Goal: Information Seeking & Learning: Learn about a topic

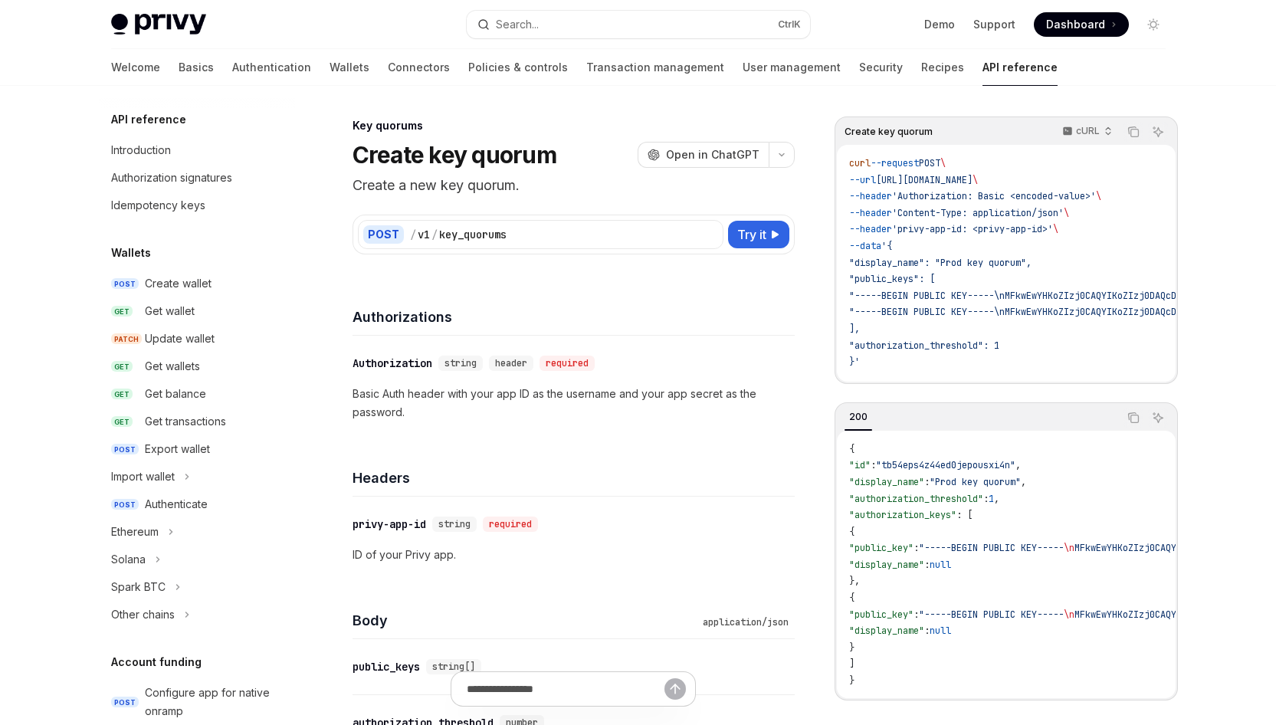
scroll to position [835, 0]
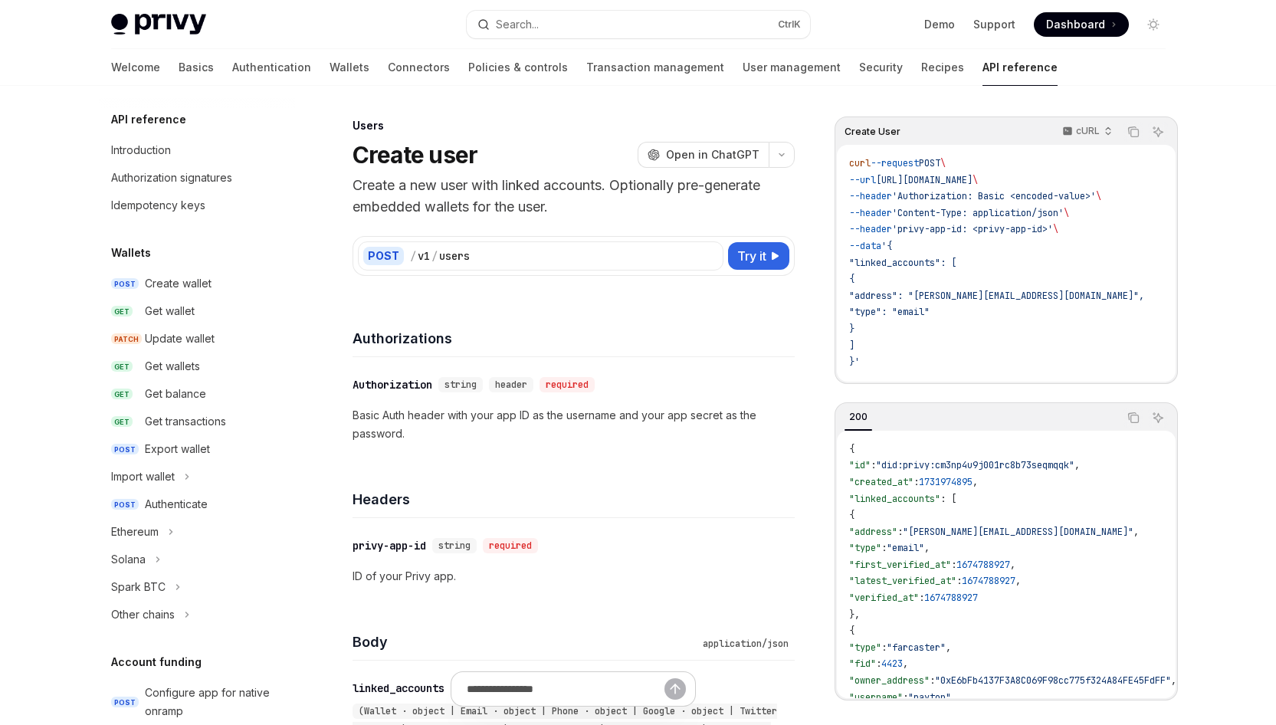
scroll to position [886, 0]
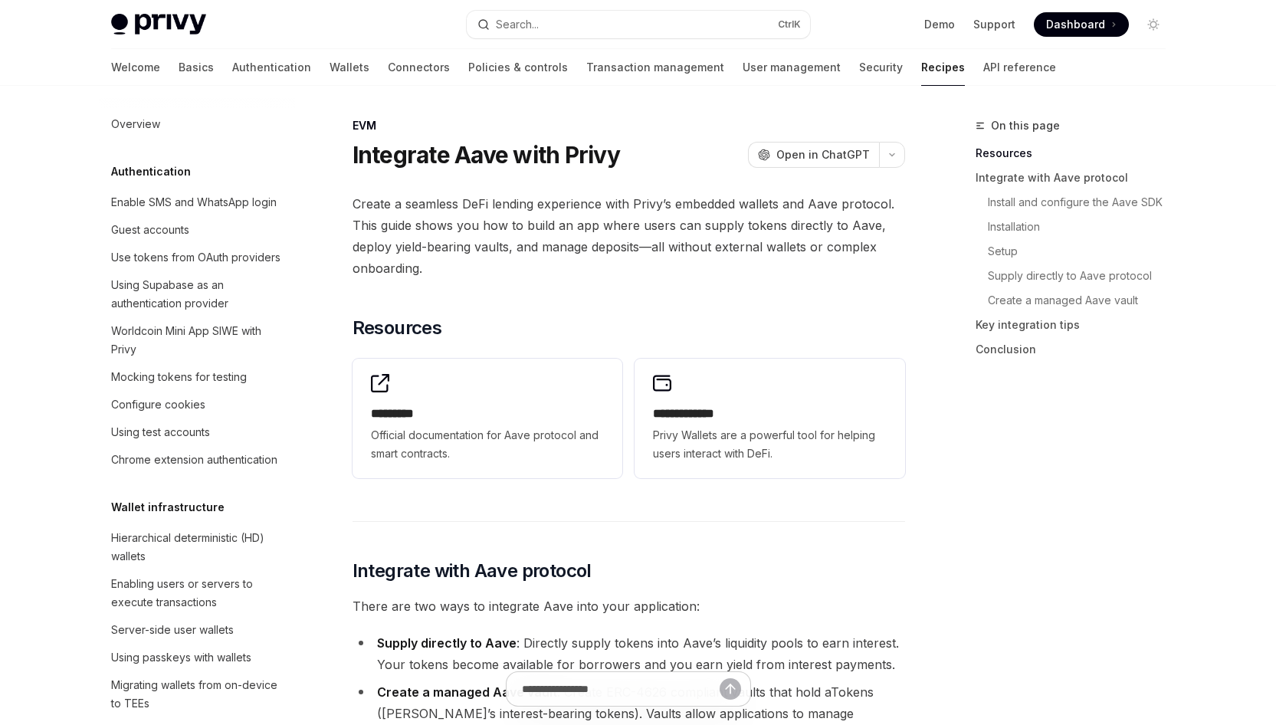
scroll to position [2165, 0]
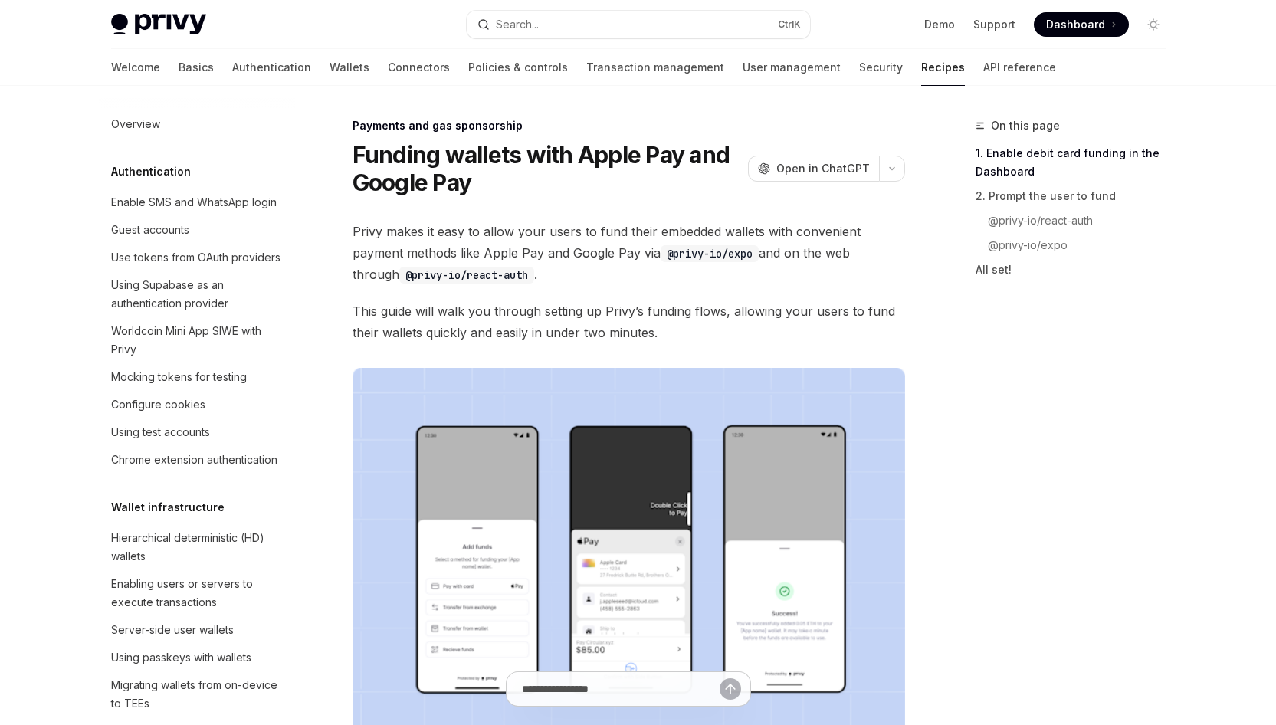
scroll to position [1356, 0]
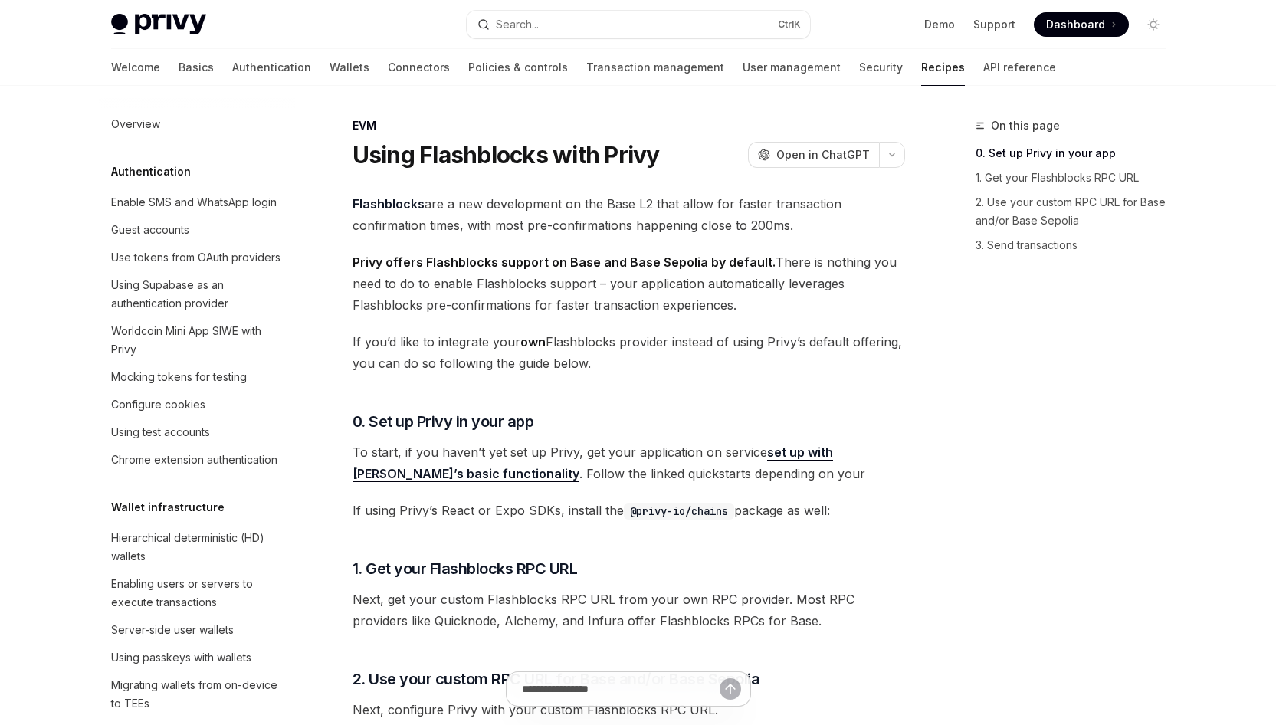
scroll to position [2137, 0]
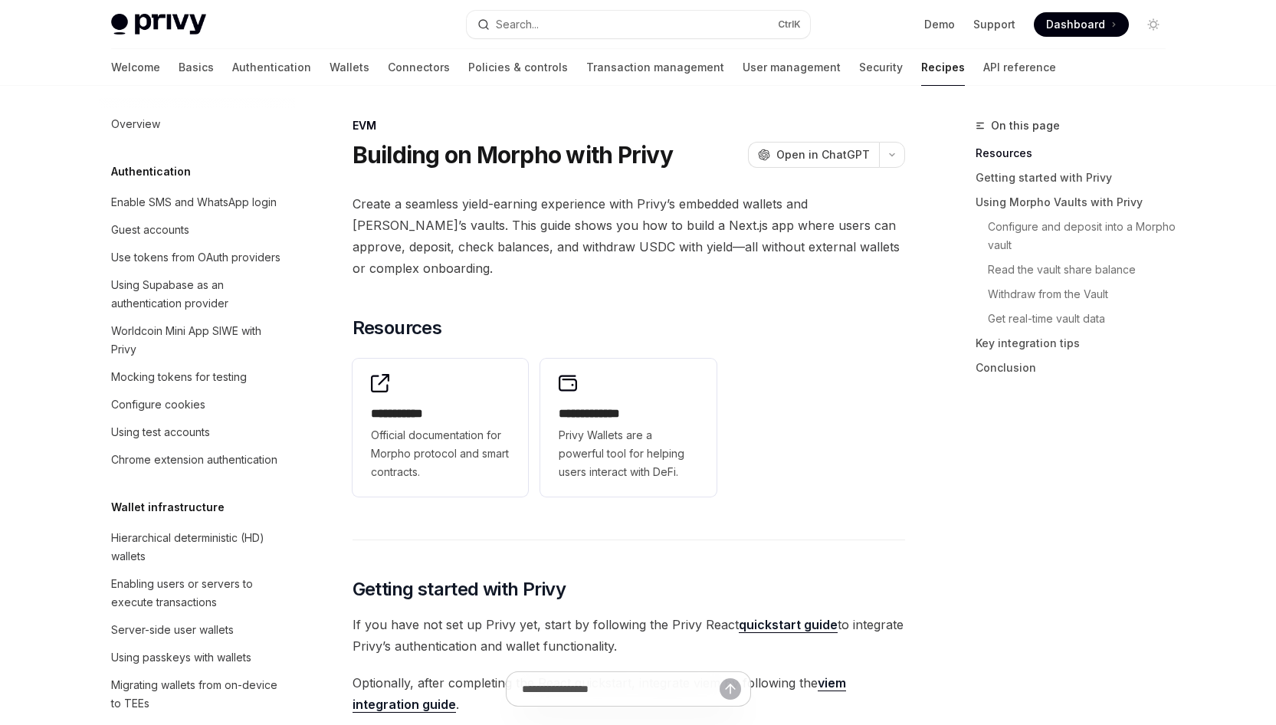
scroll to position [2193, 0]
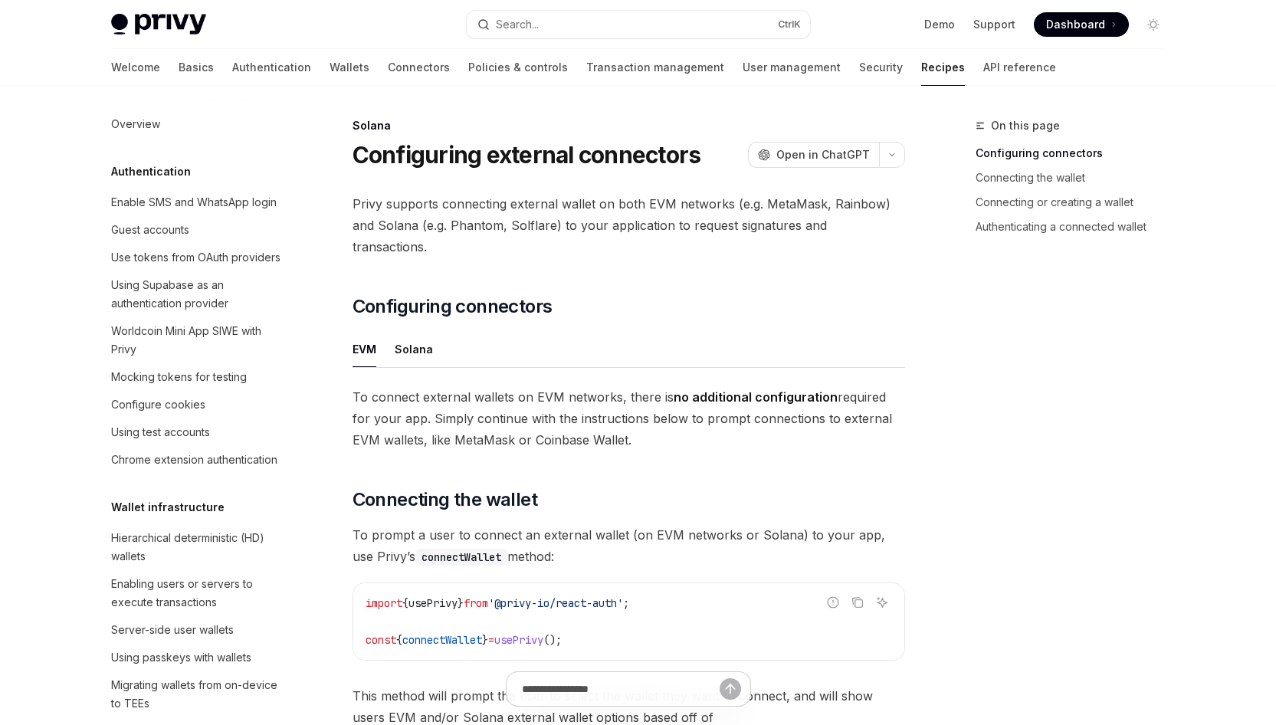
scroll to position [2409, 0]
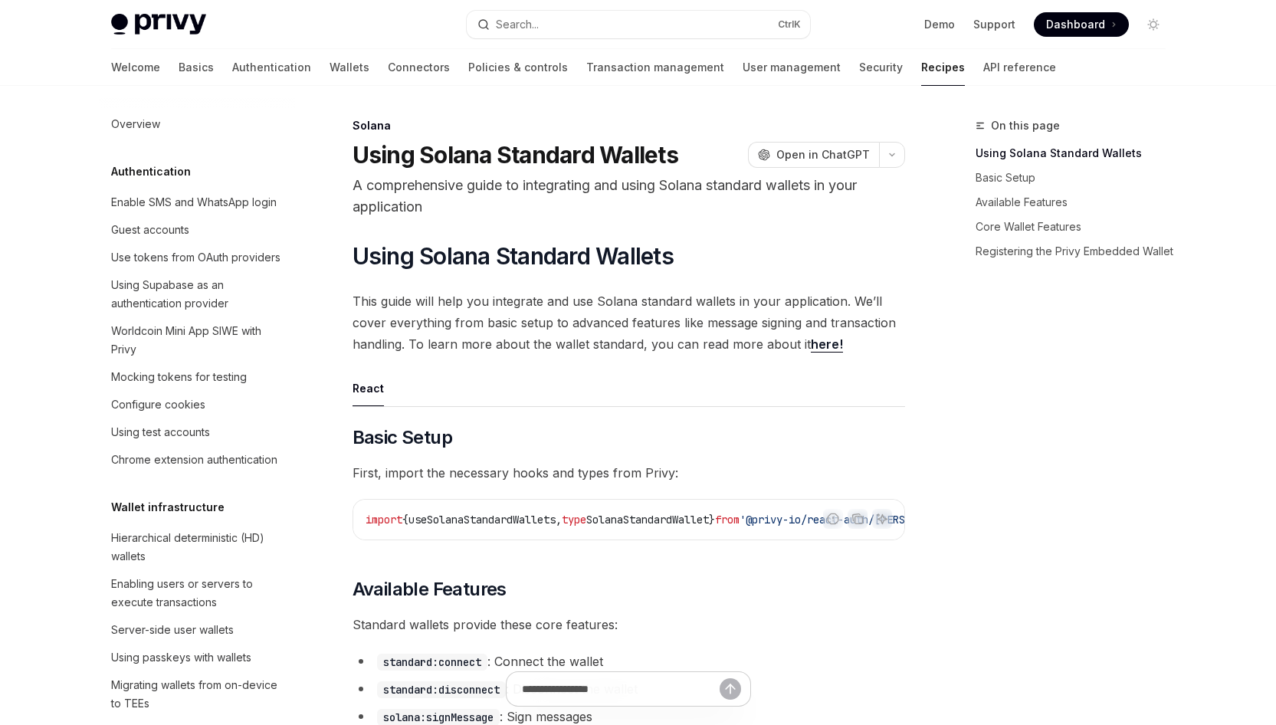
scroll to position [2409, 0]
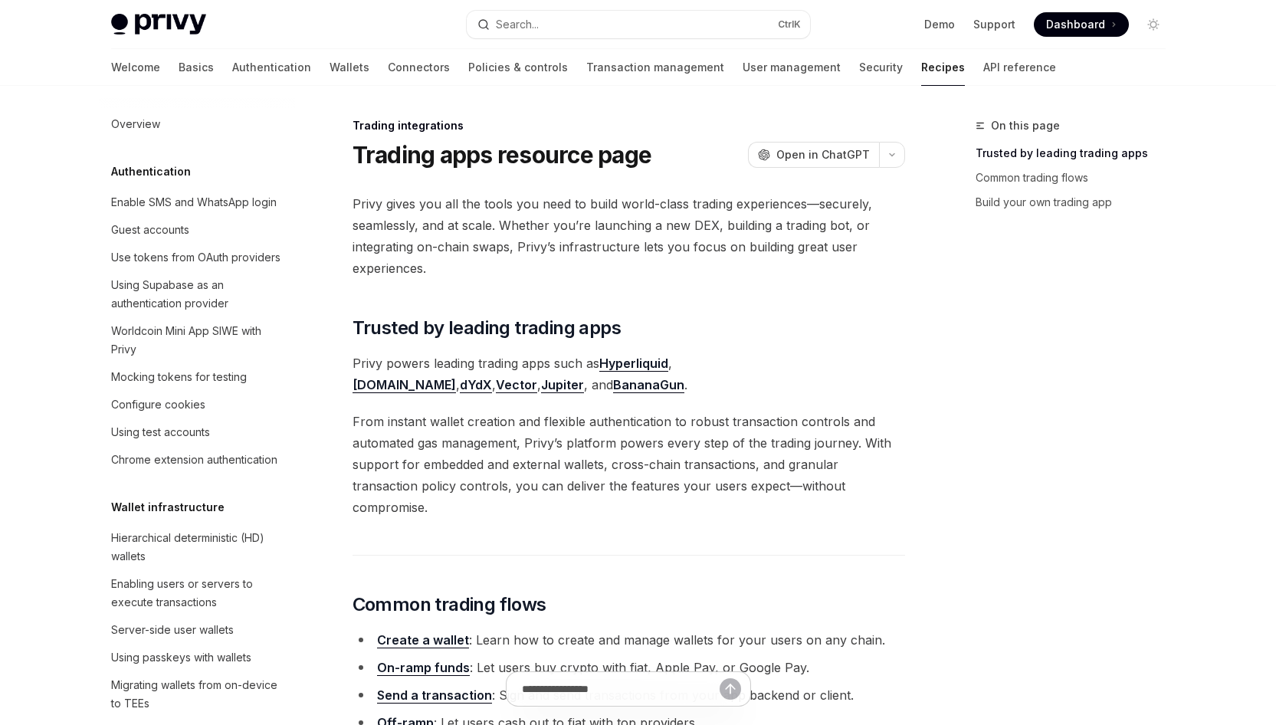
scroll to position [1443, 0]
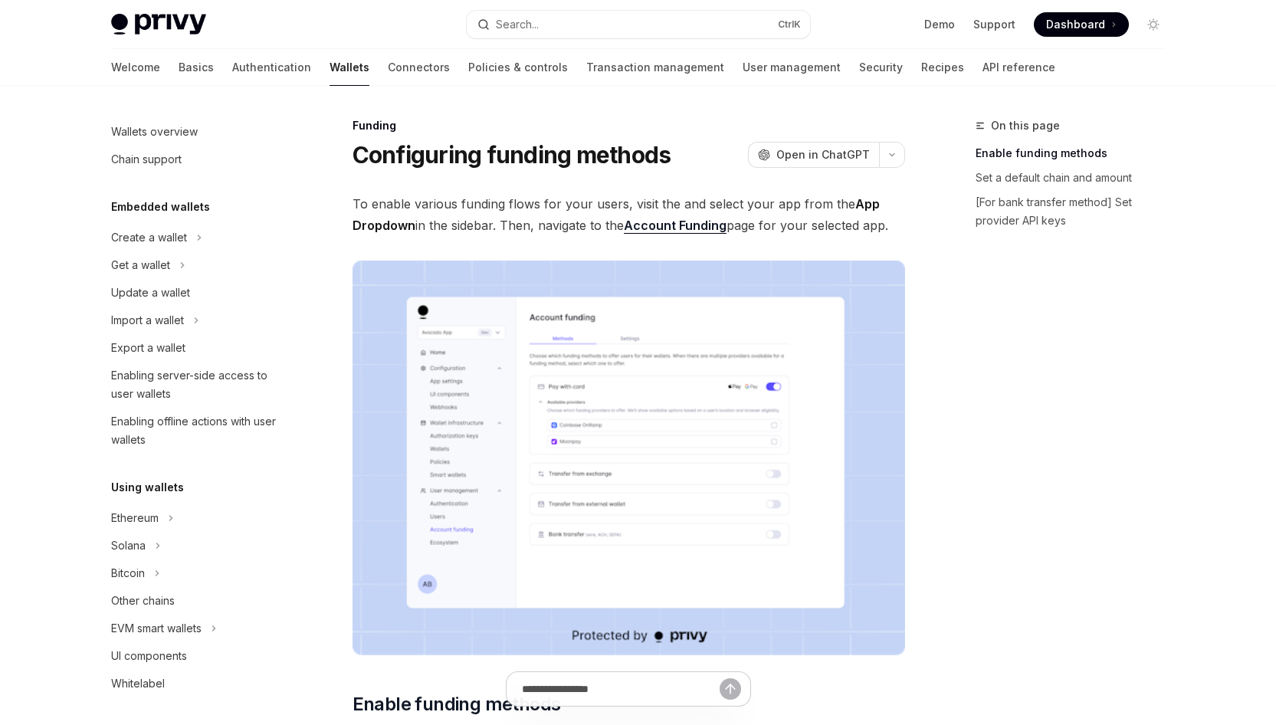
scroll to position [412, 0]
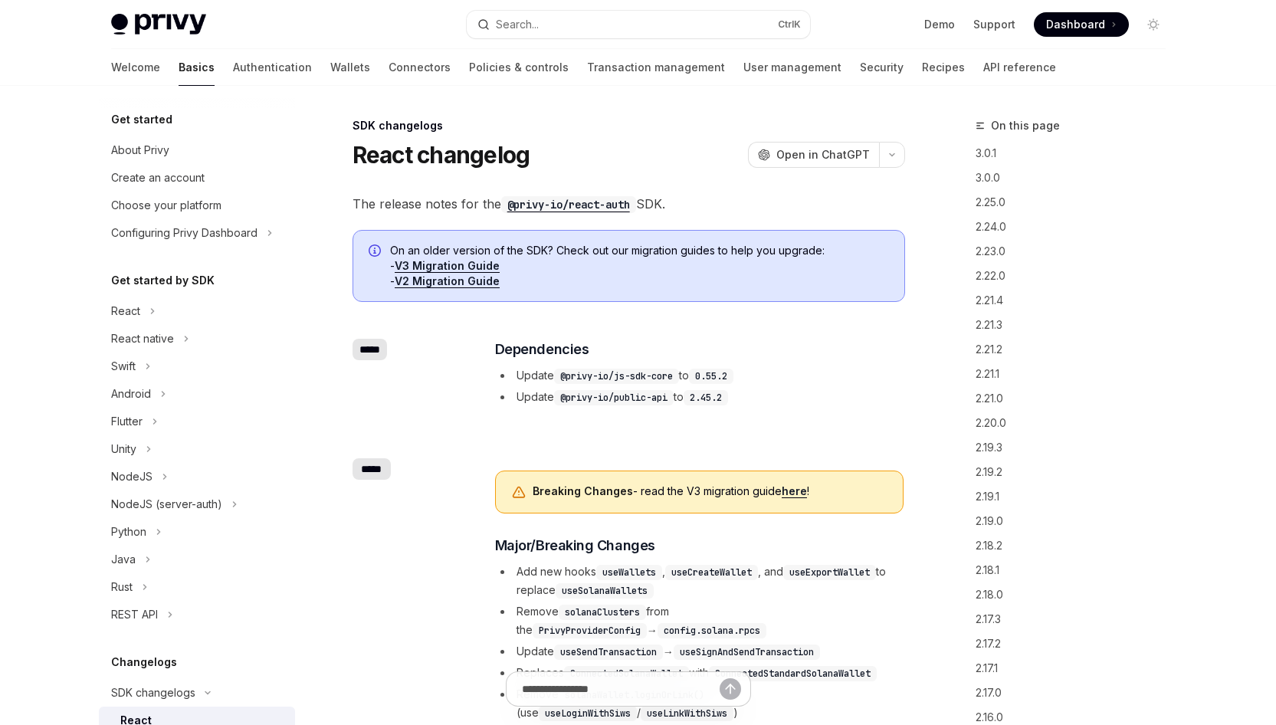
scroll to position [315, 0]
